Goal: Register for event/course

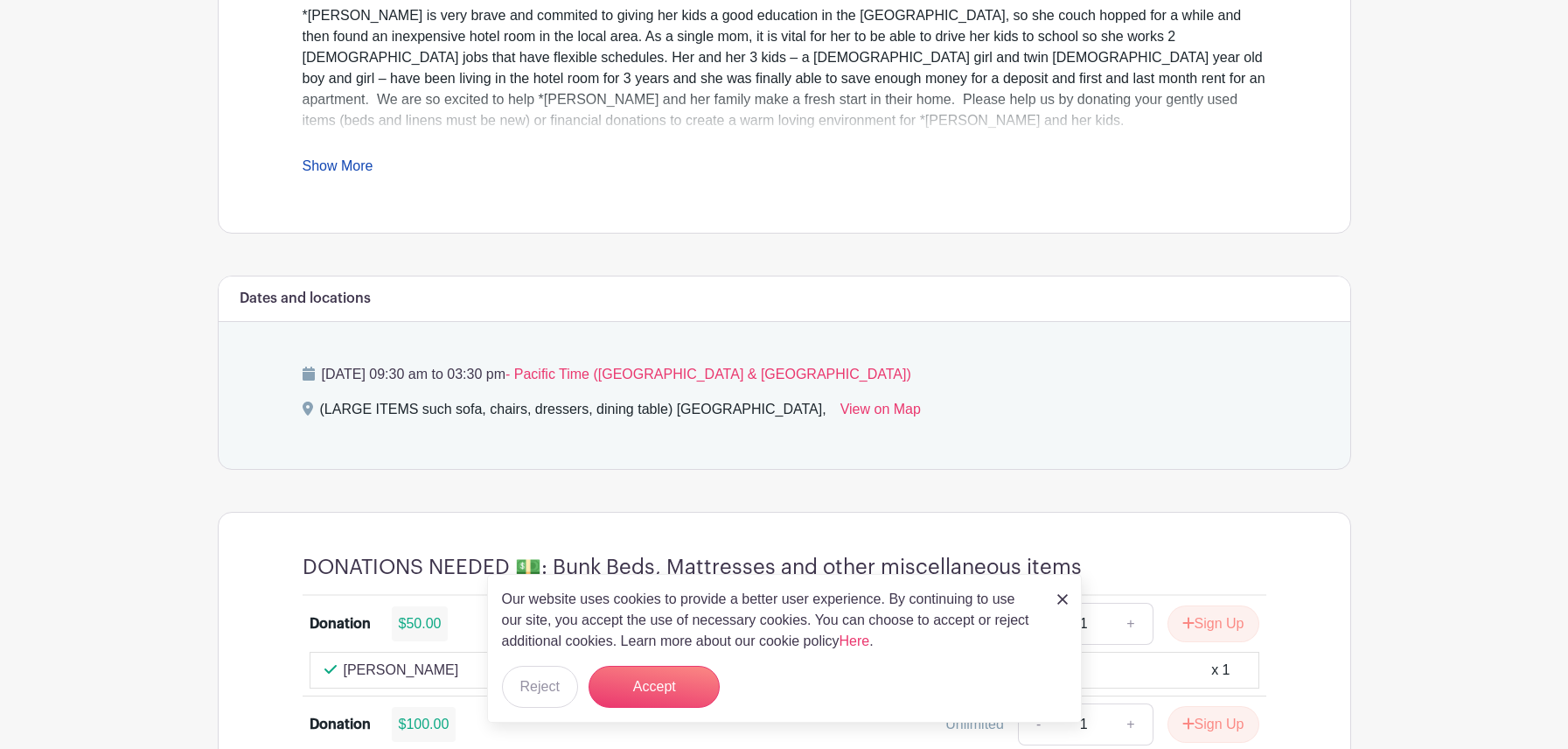
scroll to position [875, 0]
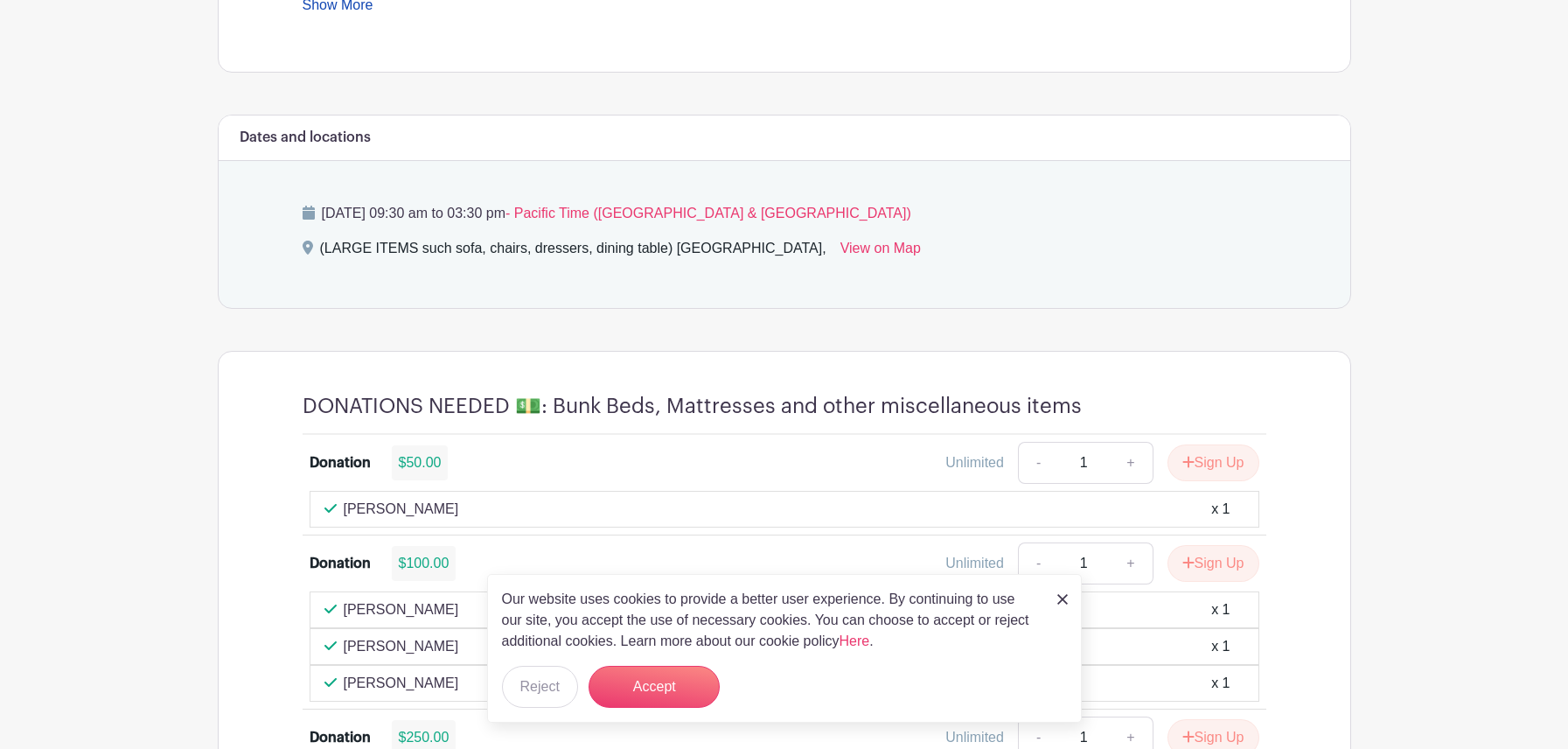
click at [1060, 600] on img at bounding box center [1062, 599] width 11 height 11
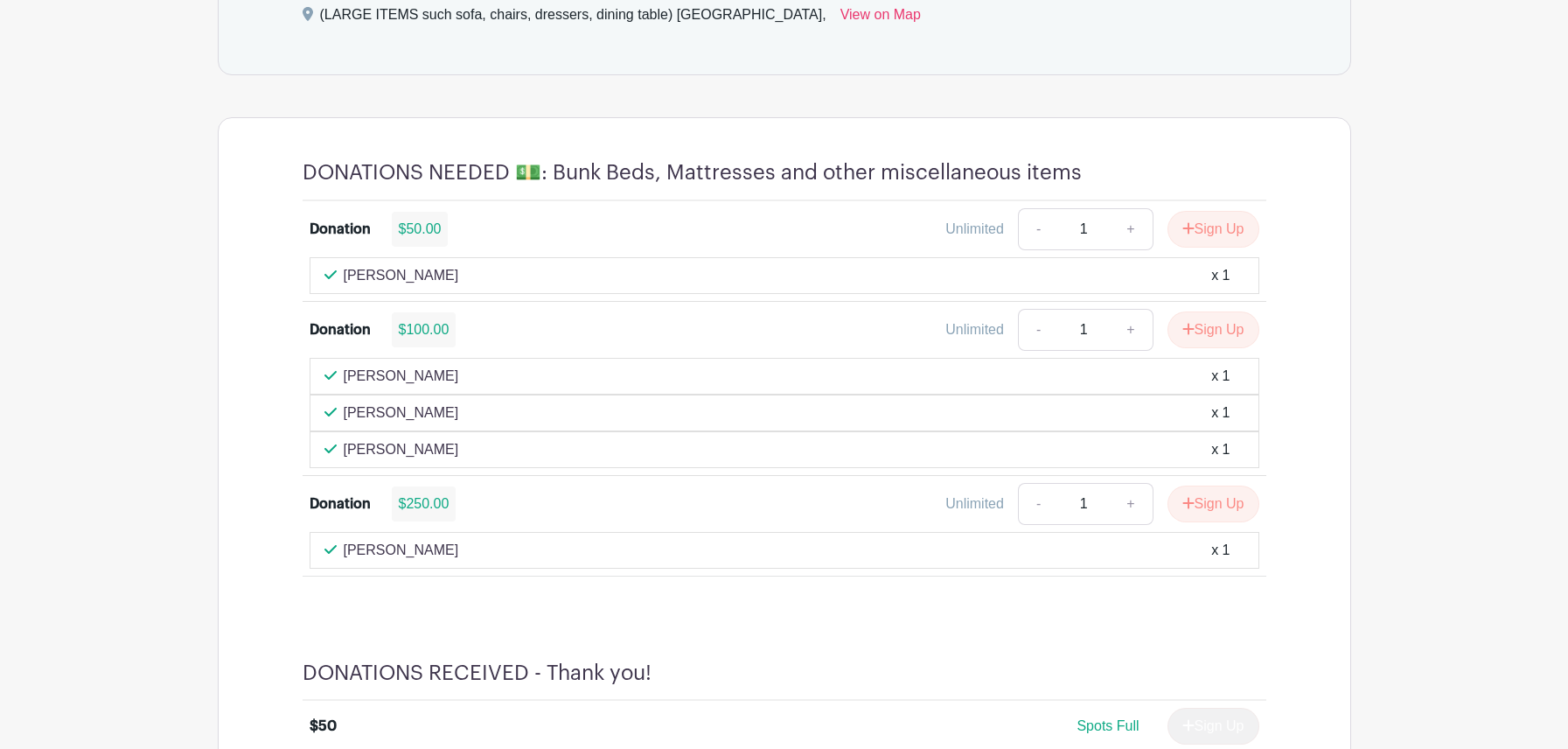
scroll to position [1138, 0]
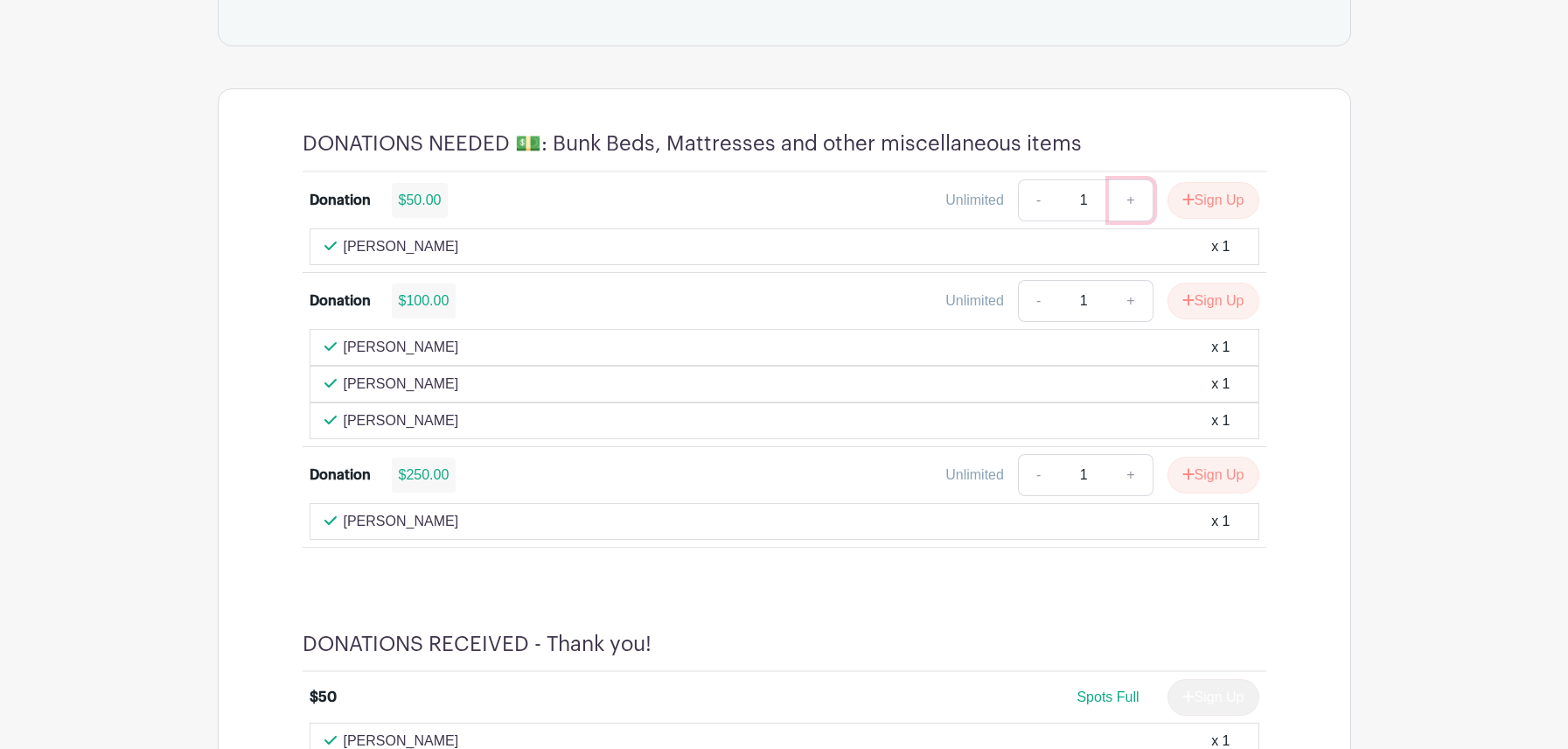
click at [1130, 200] on link "+" at bounding box center [1130, 200] width 44 height 42
click at [1025, 202] on link "-" at bounding box center [1038, 200] width 41 height 42
type input "1"
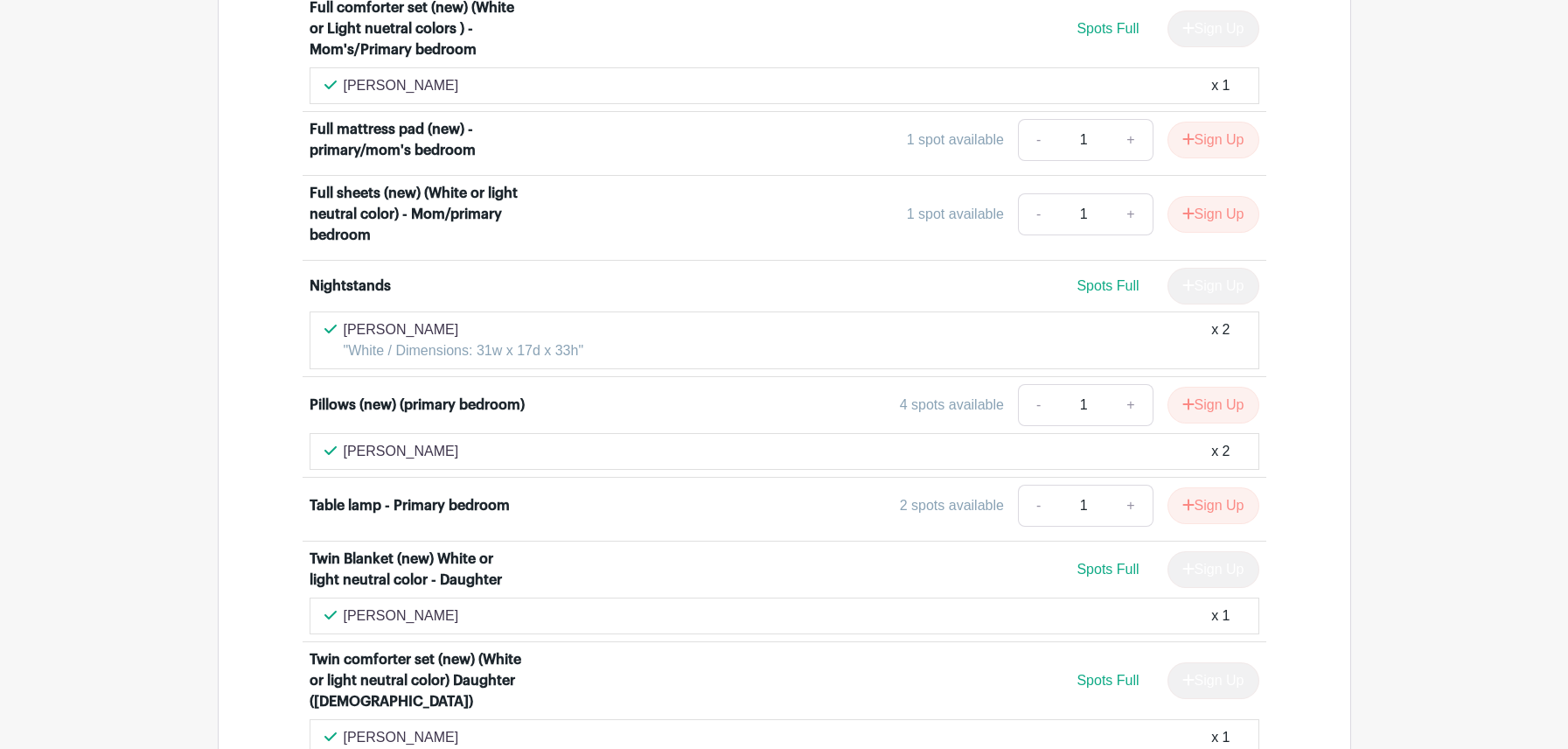
scroll to position [5512, 0]
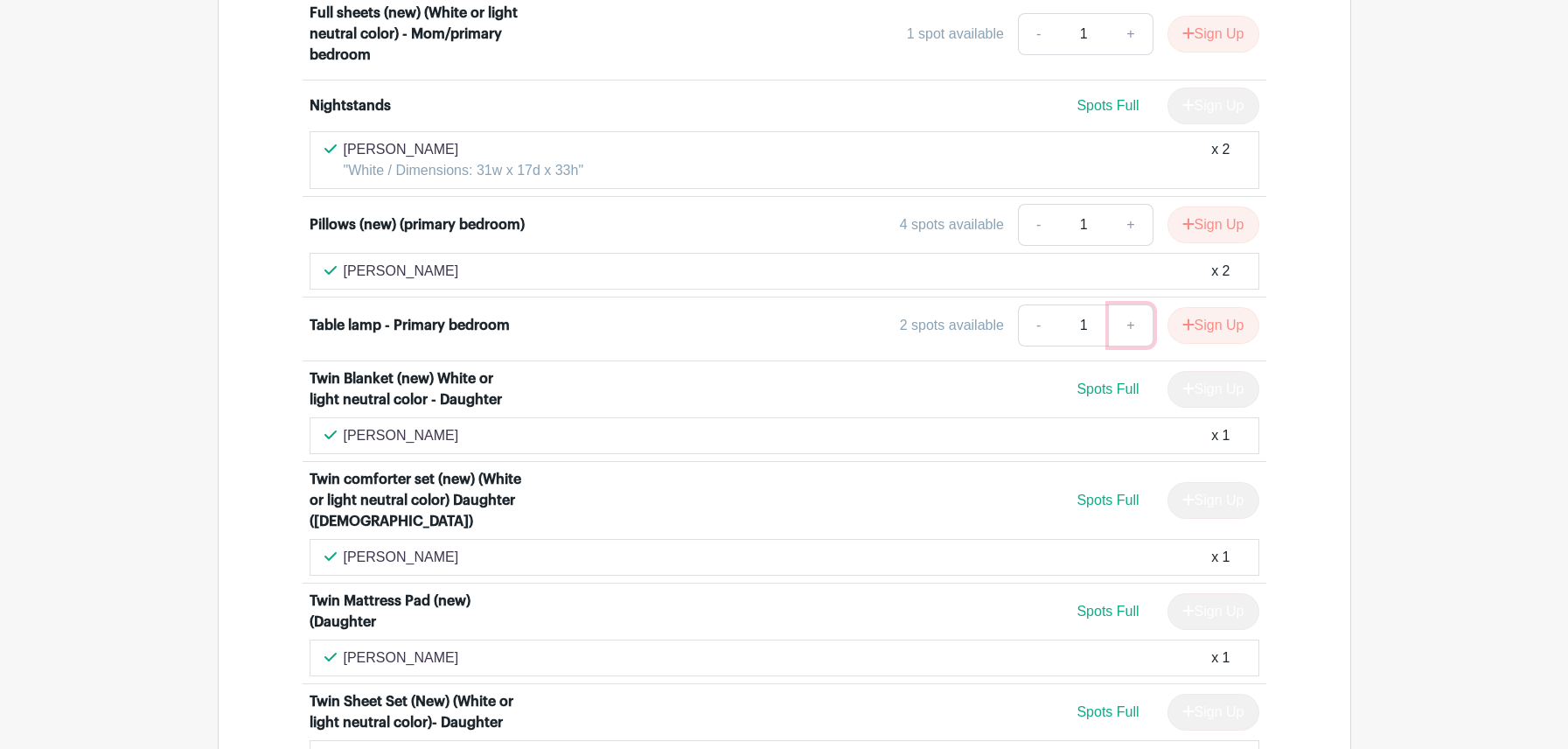
click at [1124, 304] on link "+" at bounding box center [1130, 325] width 44 height 42
type input "2"
click at [1184, 319] on icon "submit" at bounding box center [1188, 325] width 12 height 12
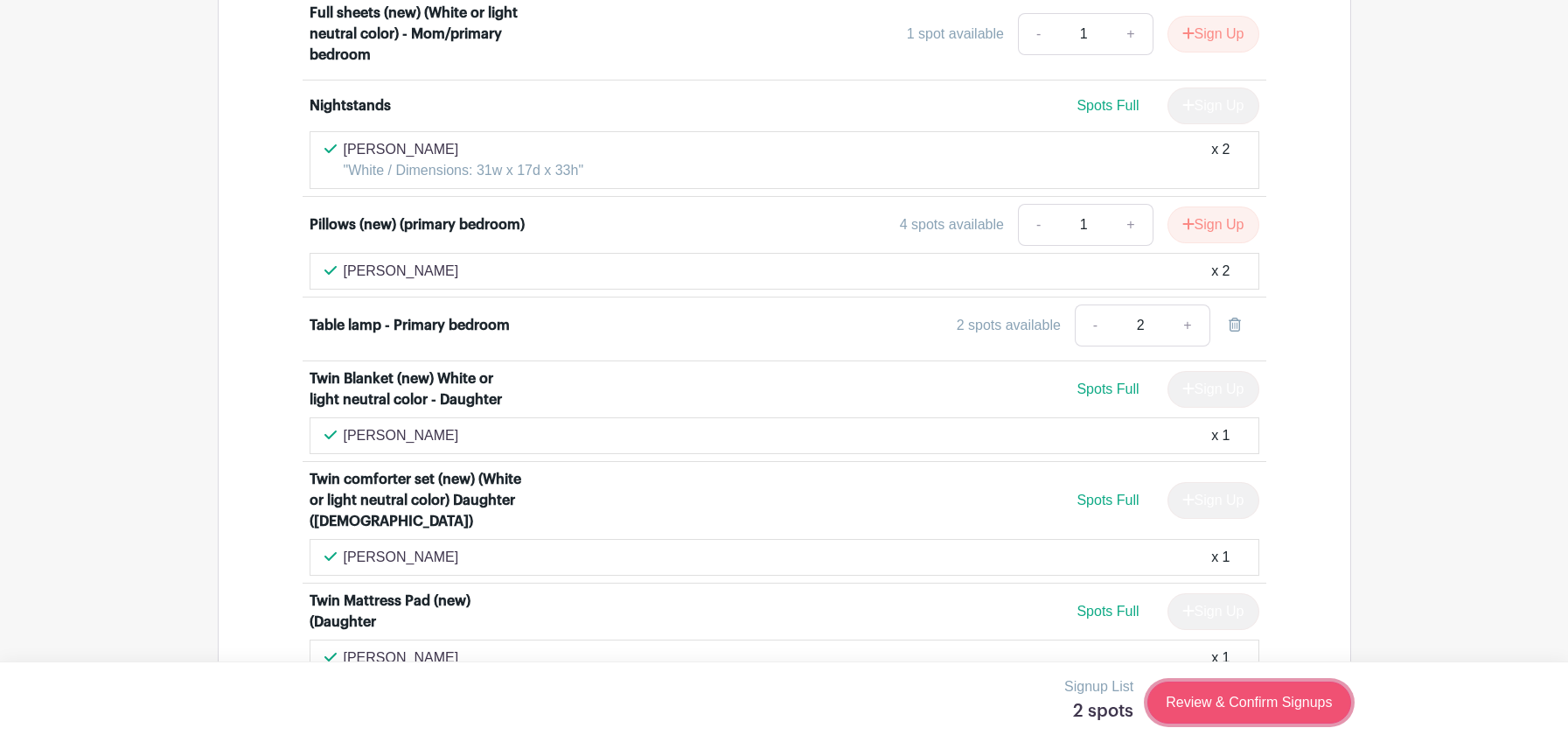
click at [1207, 704] on link "Review & Confirm Signups" at bounding box center [1248, 702] width 202 height 42
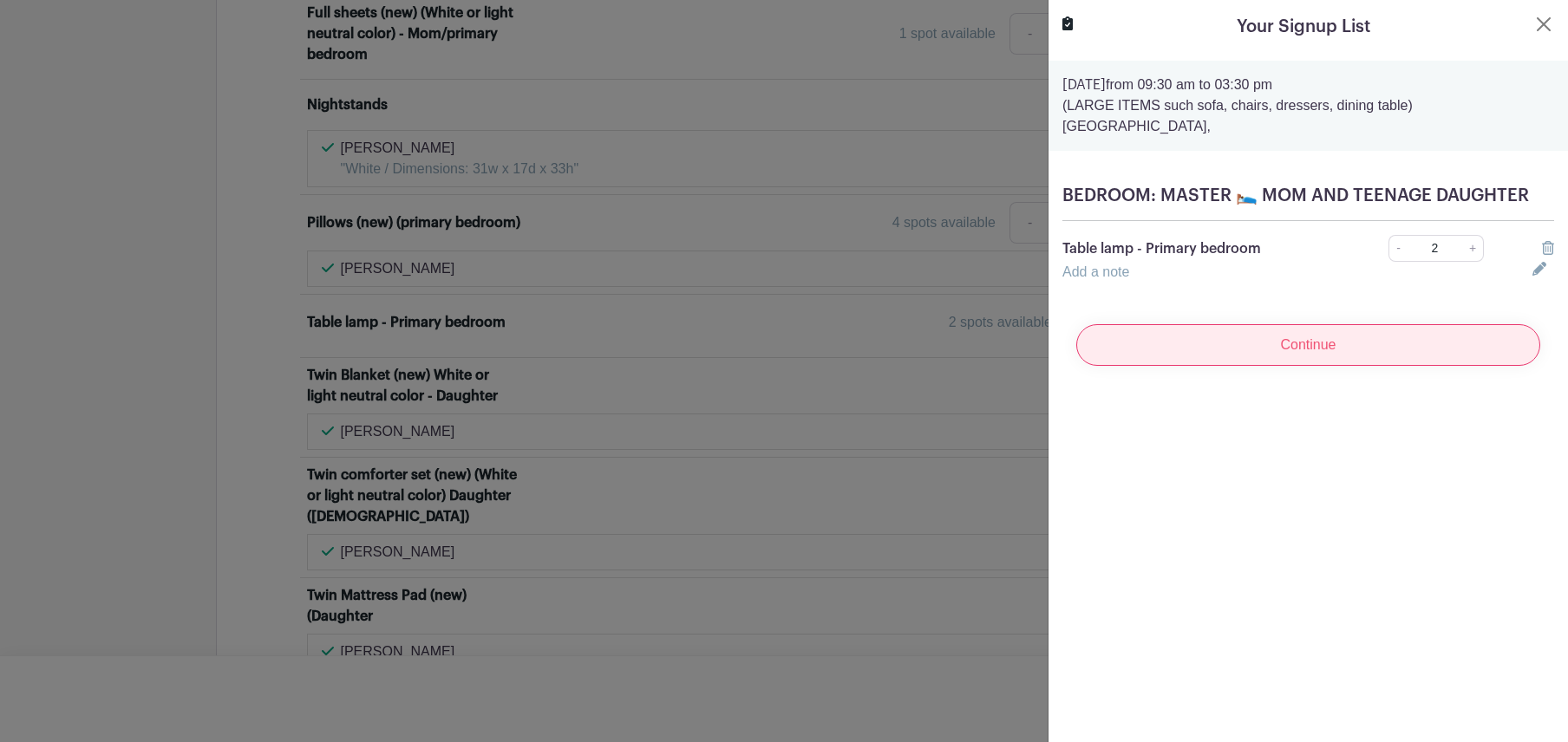
click at [1297, 341] on input "Continue" at bounding box center [1308, 345] width 464 height 41
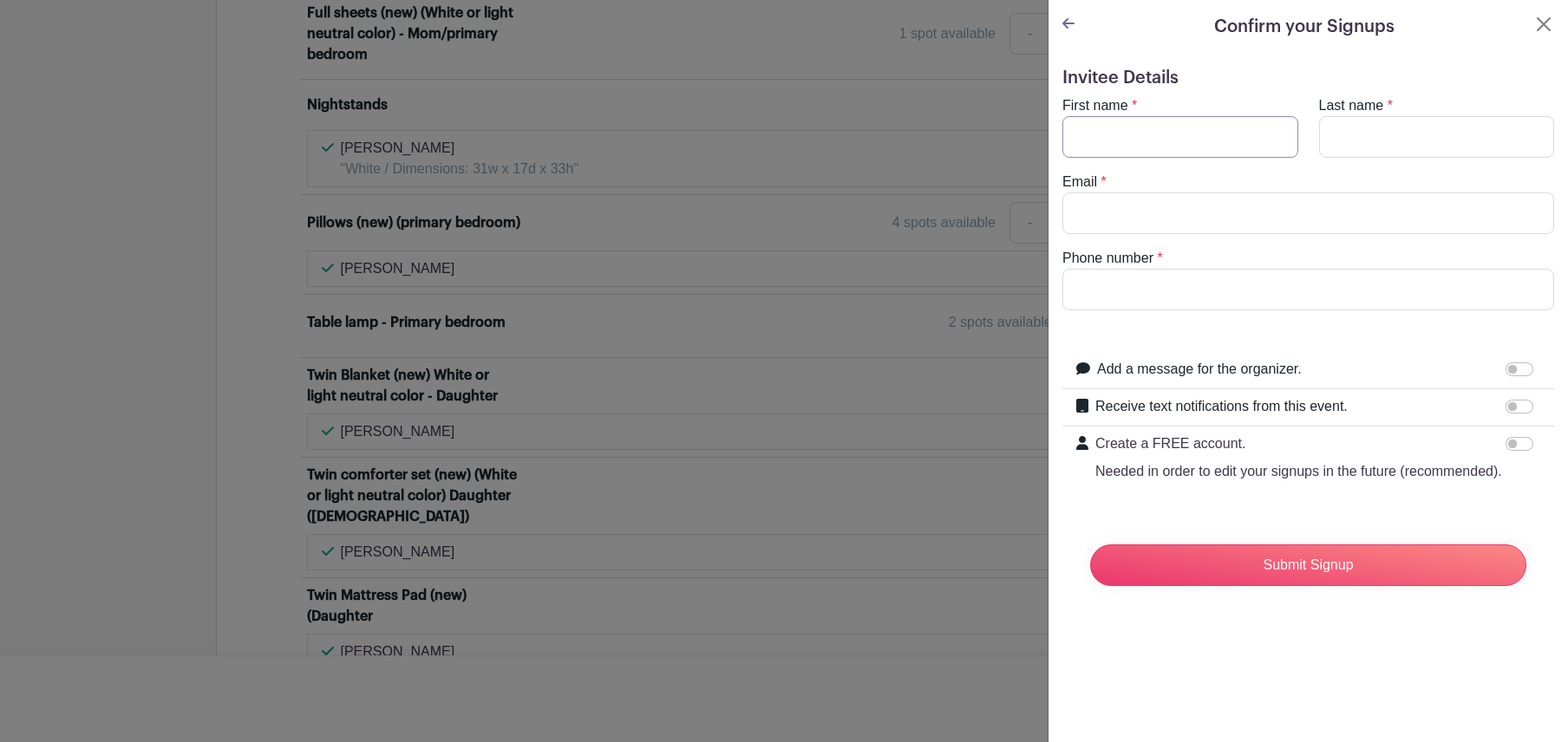
click at [1097, 138] on input "First name" at bounding box center [1180, 136] width 236 height 41
type input "[PERSON_NAME]"
type input "Giffins"
click at [1533, 22] on button "Close" at bounding box center [1544, 24] width 21 height 21
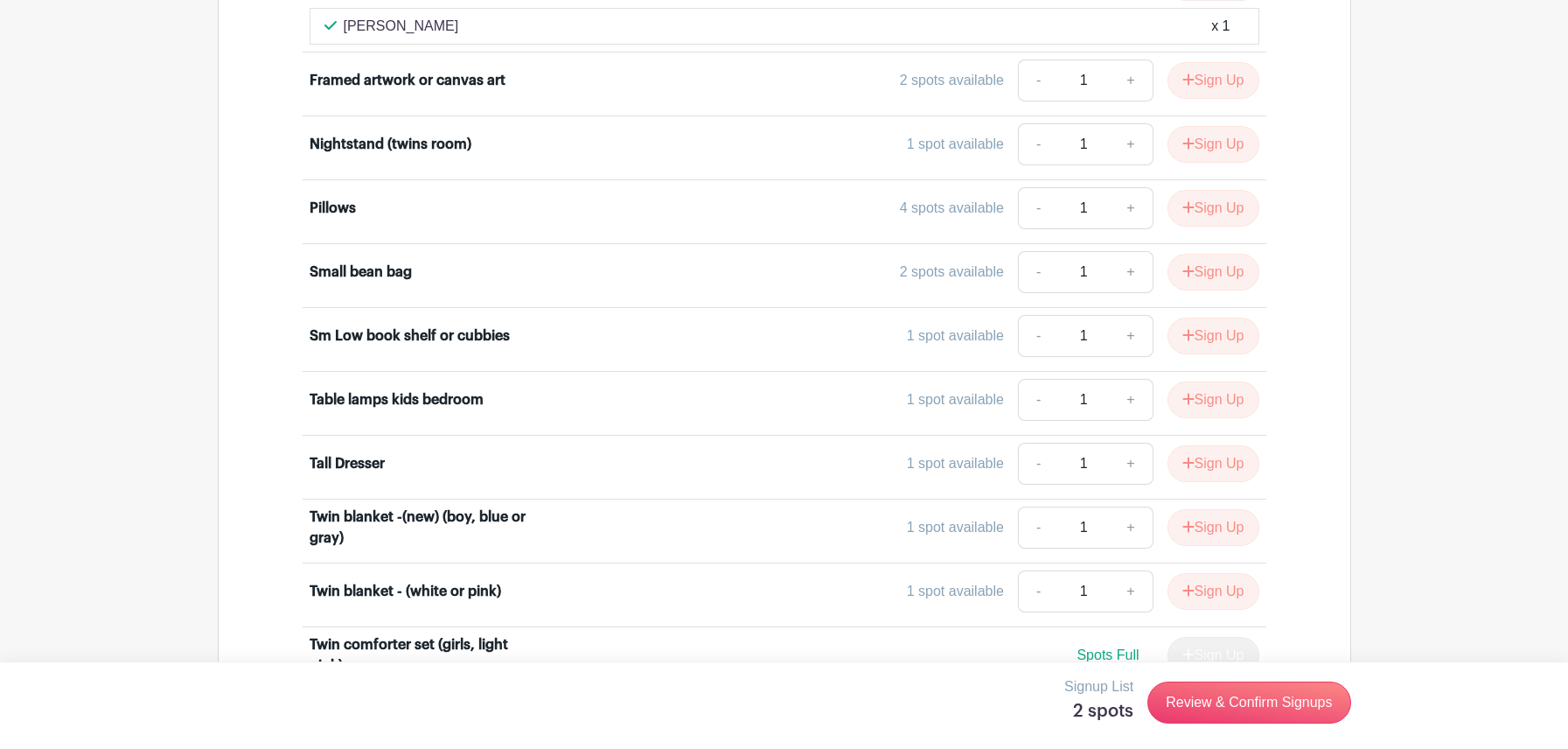
scroll to position [0, 0]
